Goal: Task Accomplishment & Management: Use online tool/utility

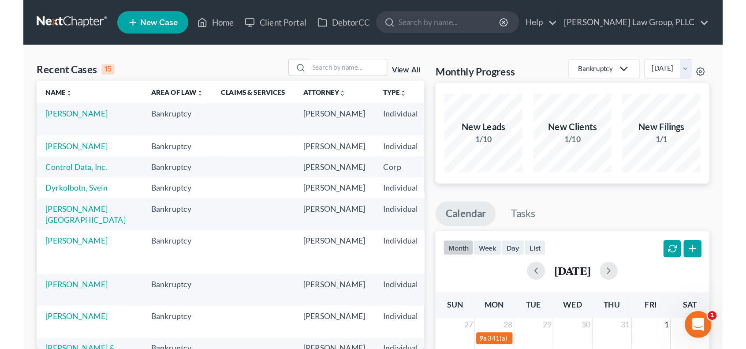
scroll to position [147, 0]
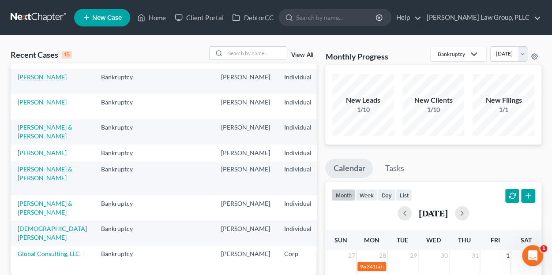
click at [25, 81] on link "[PERSON_NAME]" at bounding box center [42, 76] width 49 height 7
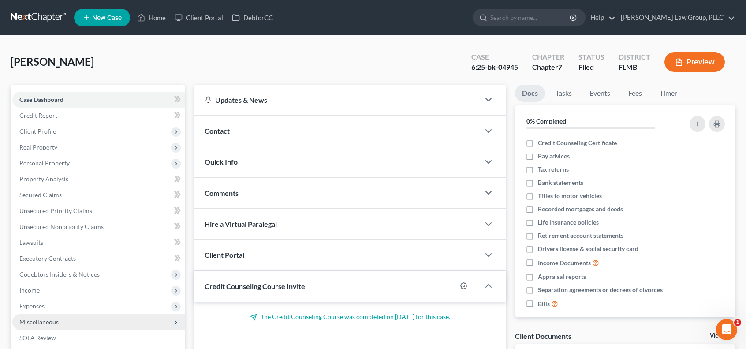
scroll to position [135, 0]
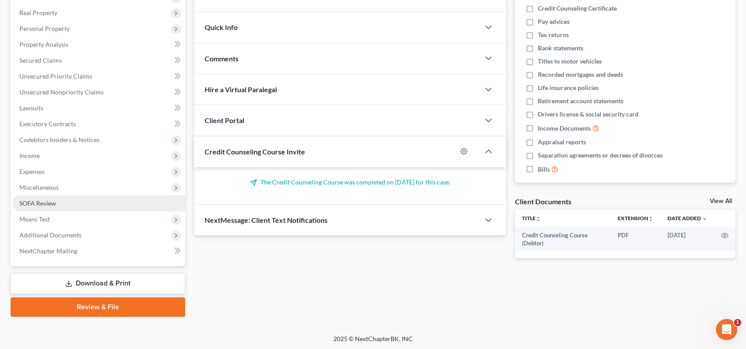
click at [49, 202] on span "SOFA Review" at bounding box center [37, 202] width 37 height 7
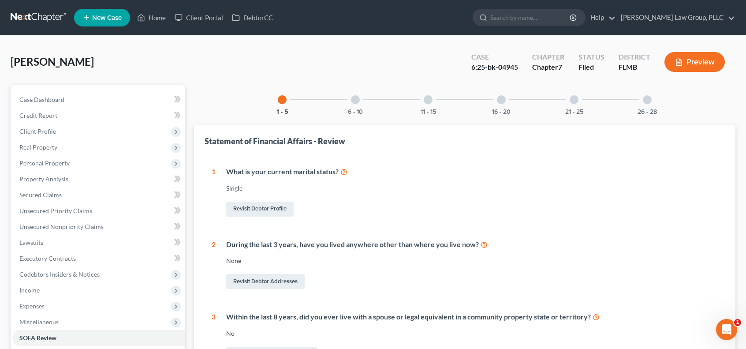
click at [558, 101] on div at bounding box center [574, 99] width 9 height 9
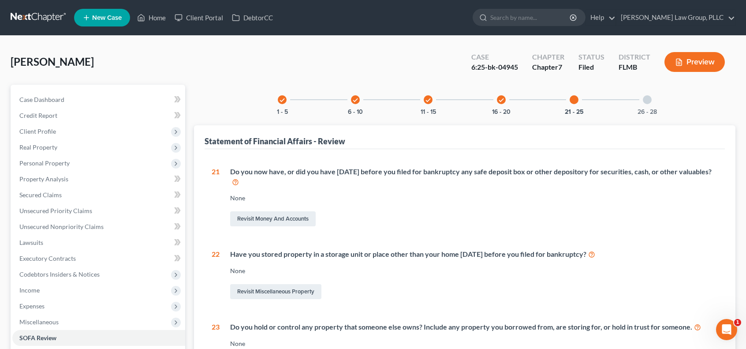
click at [430, 101] on icon "check" at bounding box center [428, 100] width 6 height 6
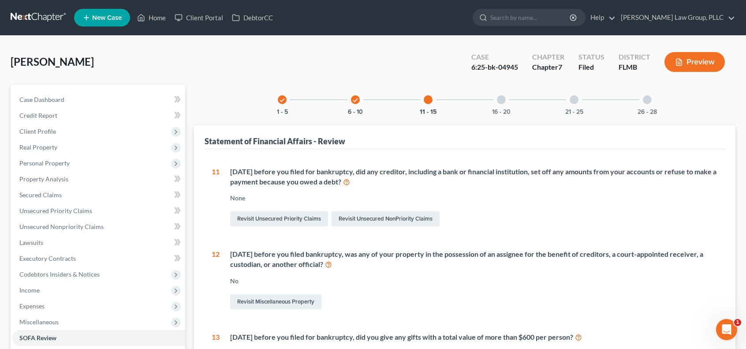
click at [428, 101] on div at bounding box center [428, 99] width 9 height 9
click at [430, 102] on div at bounding box center [428, 99] width 9 height 9
click at [505, 100] on div at bounding box center [501, 99] width 9 height 9
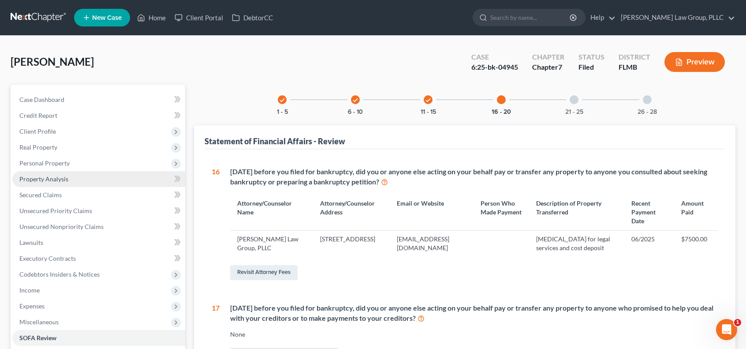
scroll to position [147, 0]
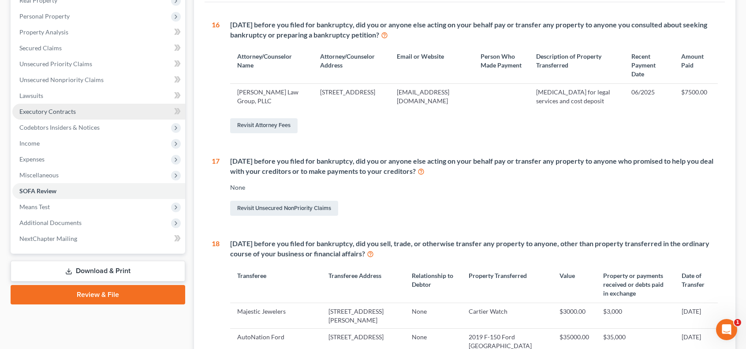
click at [82, 110] on link "Executory Contracts" at bounding box center [98, 112] width 173 height 16
